Goal: Check status

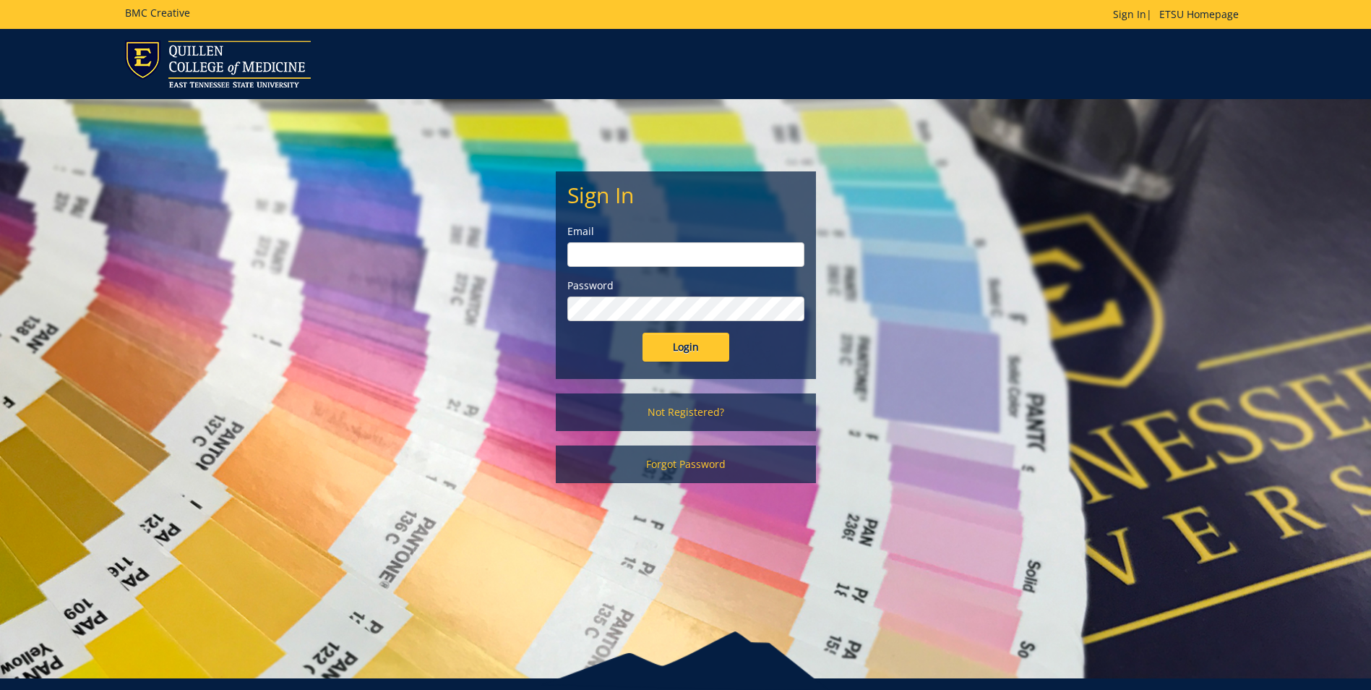
click at [665, 257] on input "email" at bounding box center [685, 254] width 237 height 25
type input "campbellmm@etsu.edu"
click at [643, 333] on input "Login" at bounding box center [686, 347] width 87 height 29
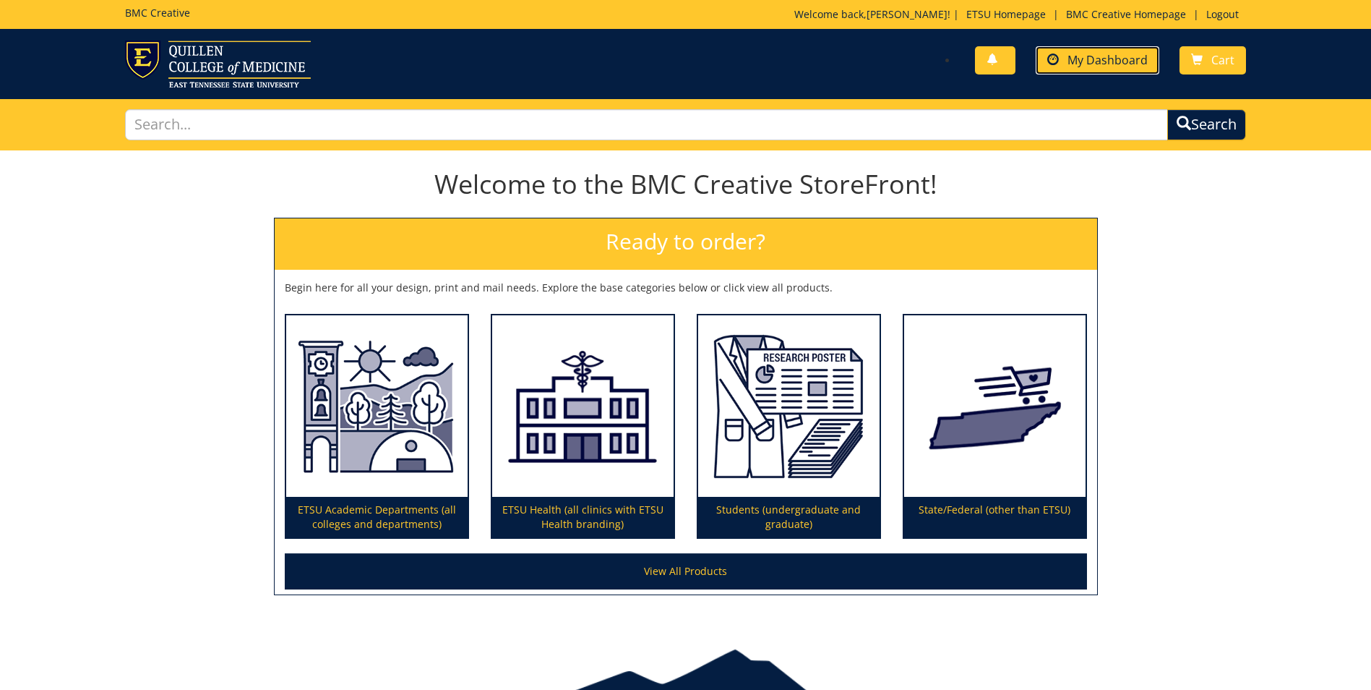
click at [1120, 51] on link "My Dashboard" at bounding box center [1098, 60] width 124 height 28
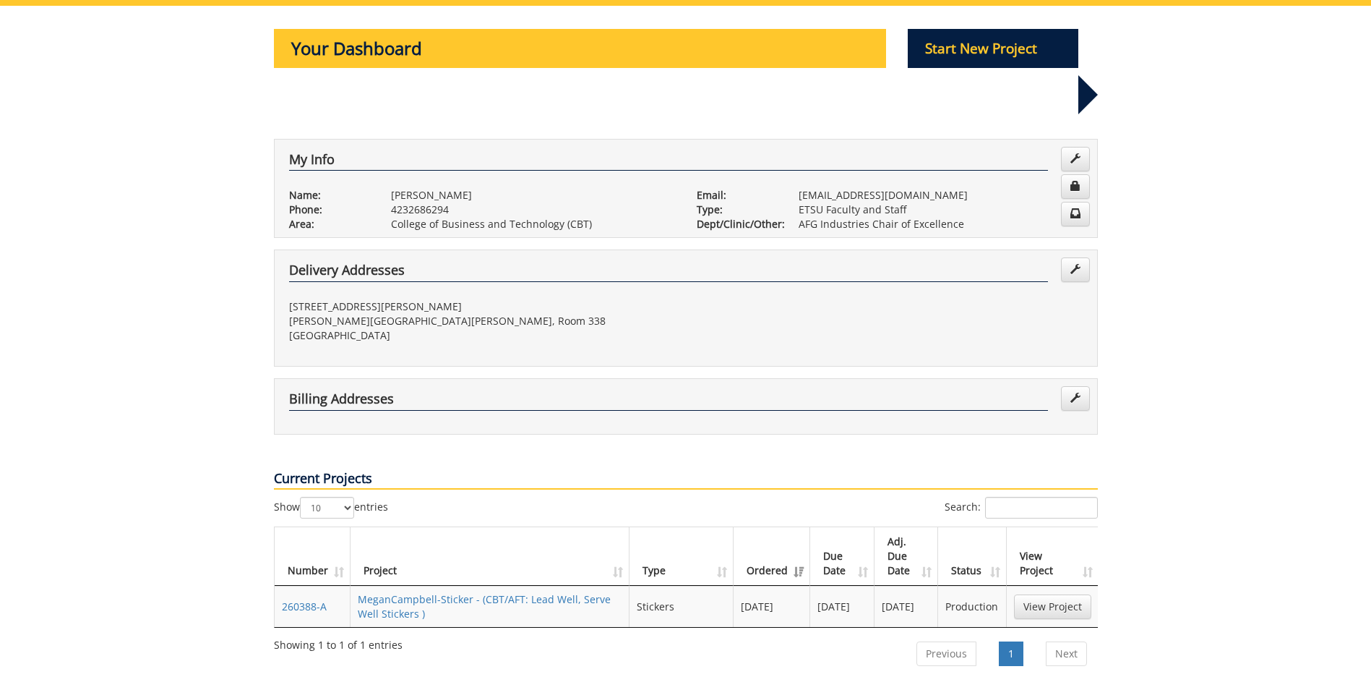
scroll to position [217, 0]
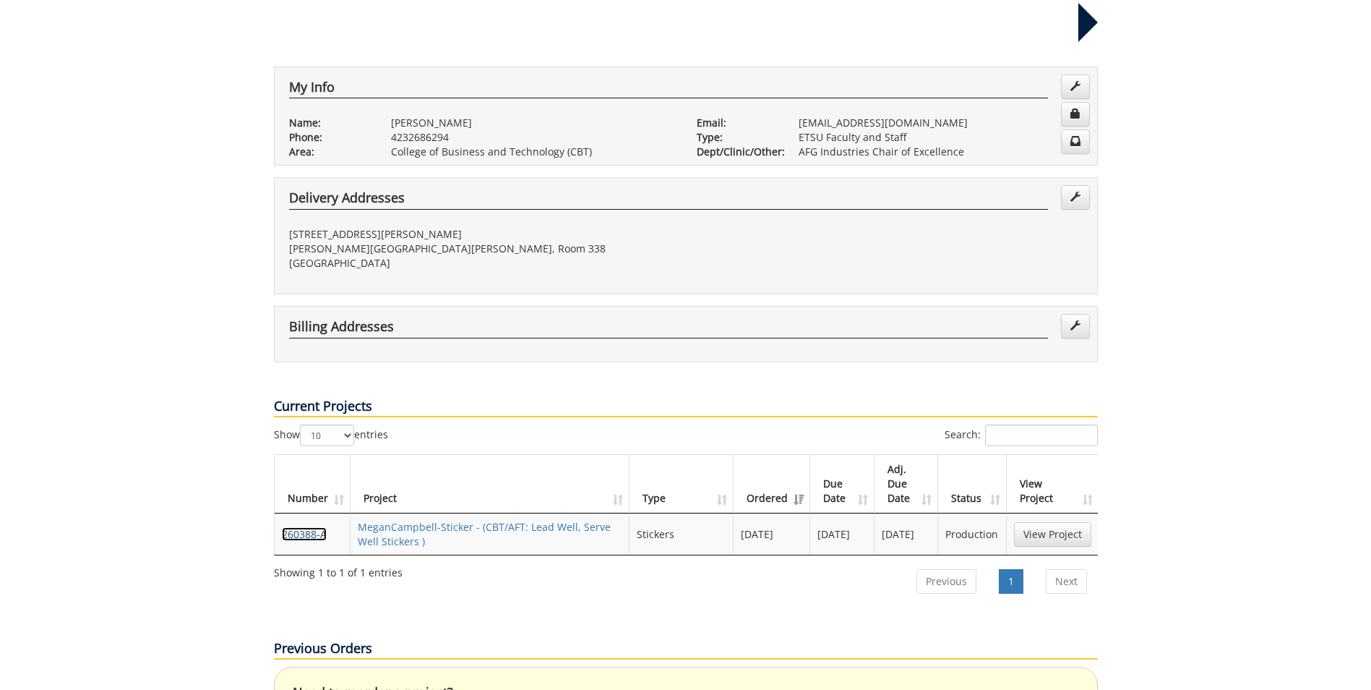
click at [299, 527] on link "260388-A" at bounding box center [304, 534] width 45 height 14
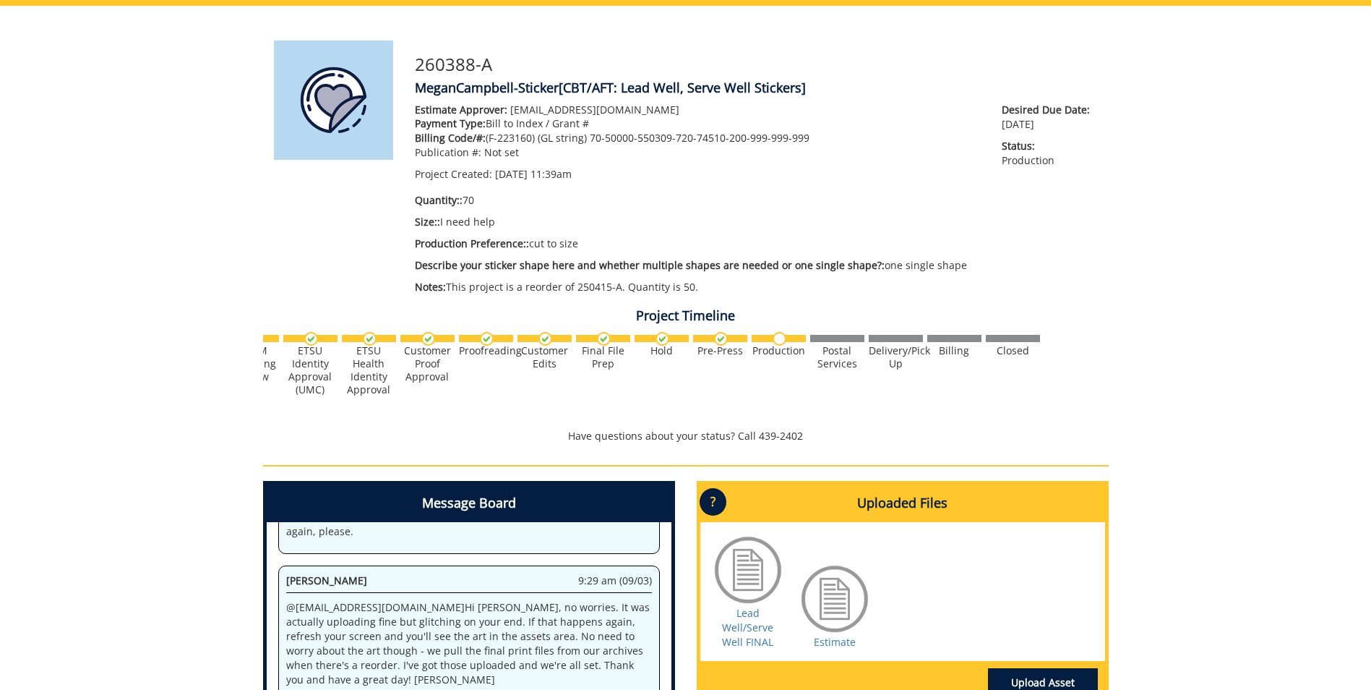
scroll to position [217, 0]
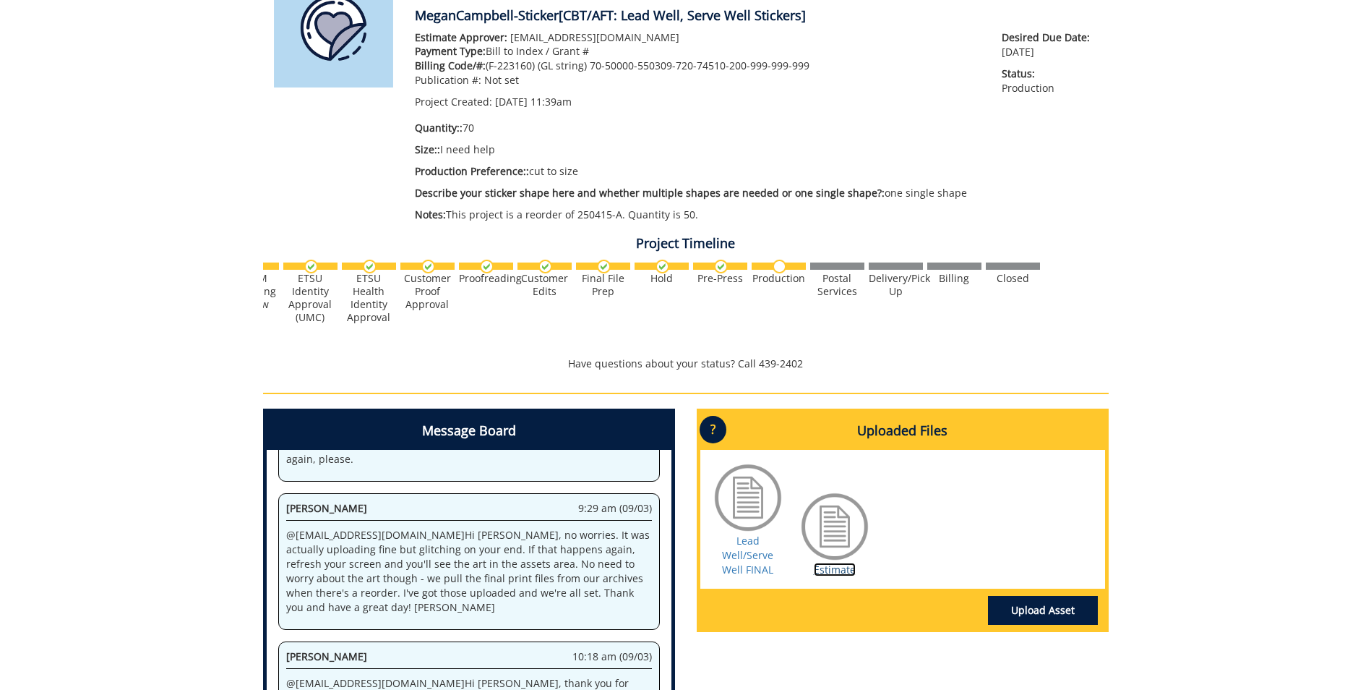
click at [831, 566] on link "Estimate" at bounding box center [835, 569] width 42 height 14
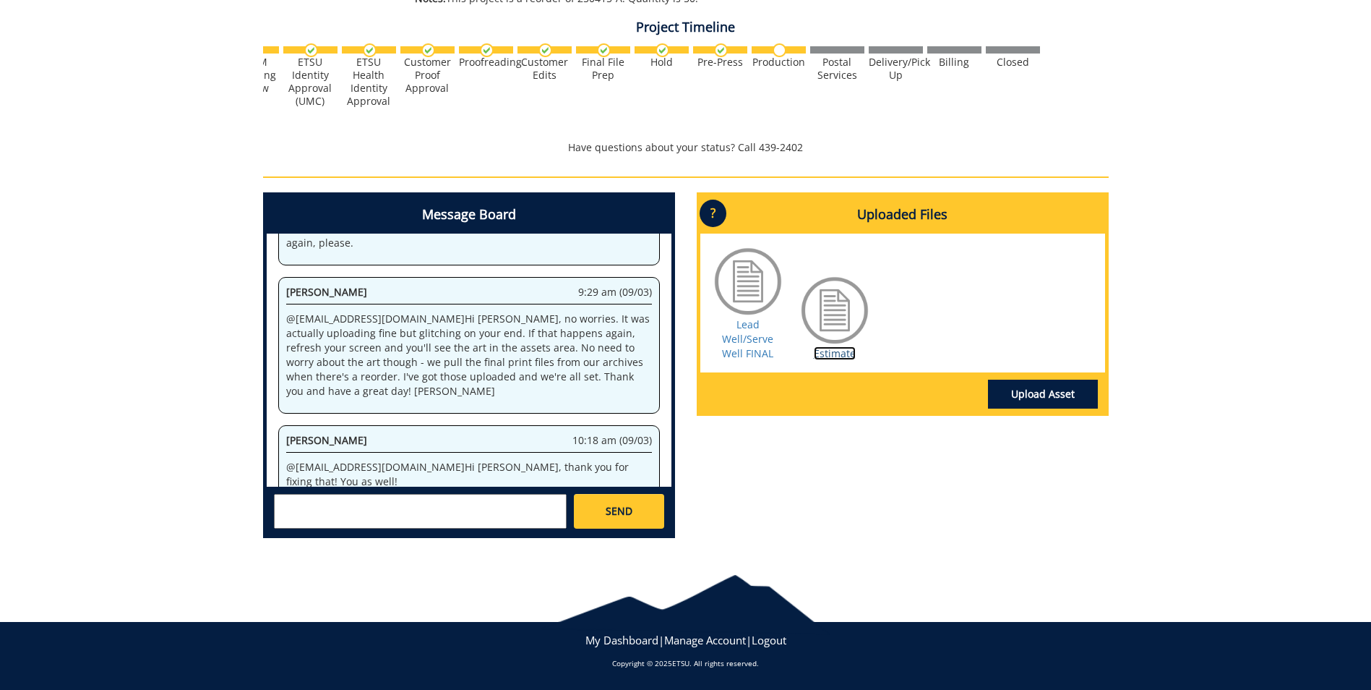
scroll to position [0, 0]
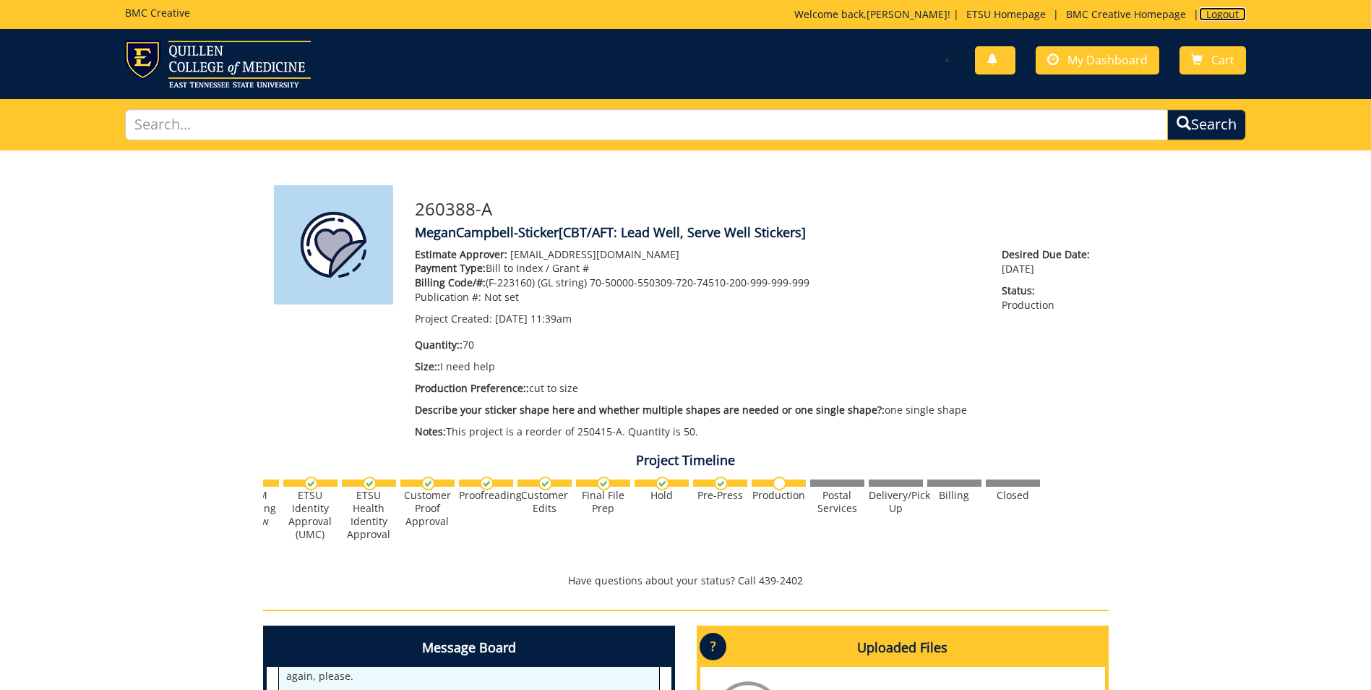
click at [1215, 15] on link "Logout" at bounding box center [1222, 14] width 47 height 14
